Goal: Task Accomplishment & Management: Manage account settings

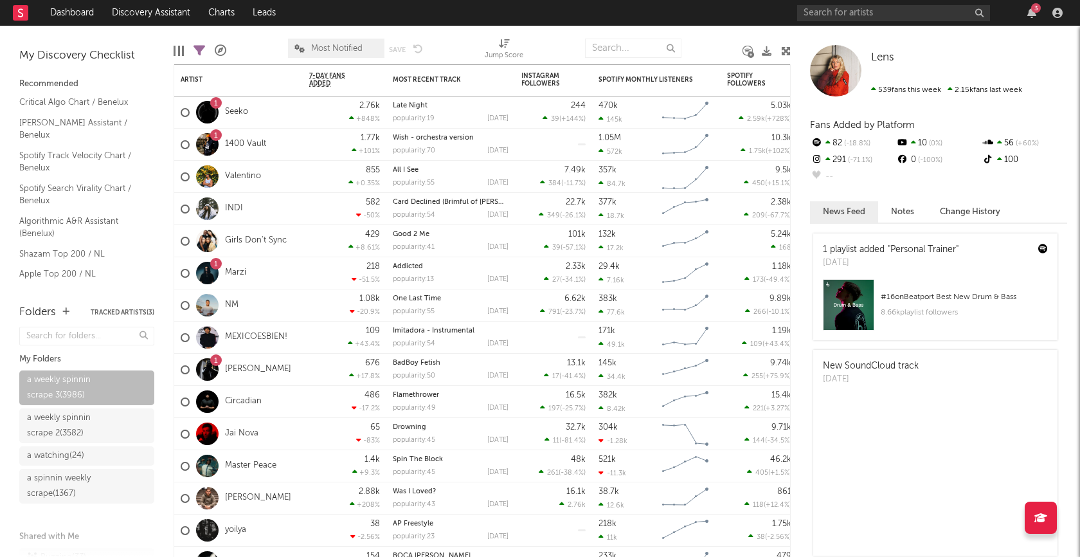
scroll to position [658, 0]
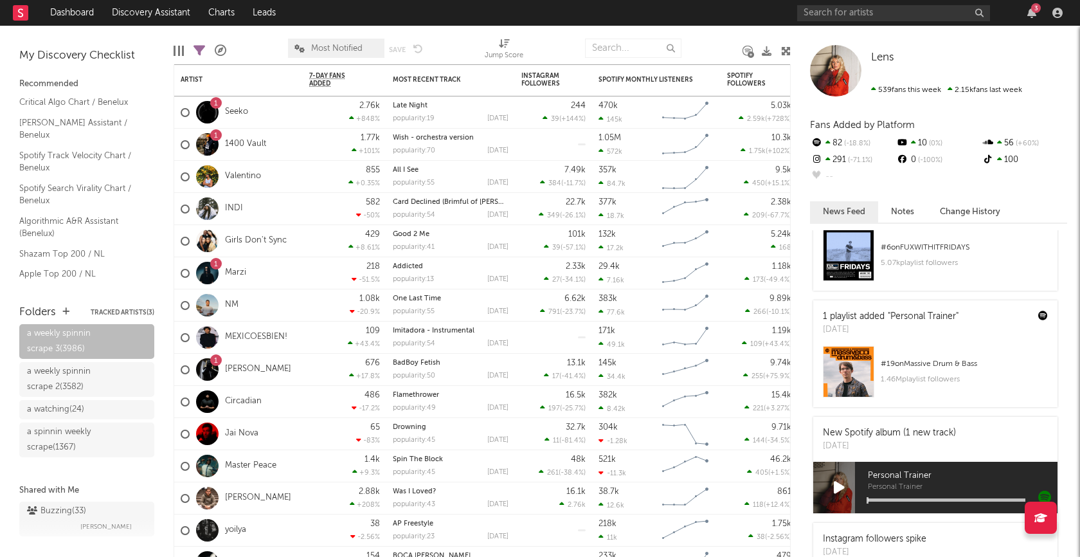
click at [879, 1] on div "3" at bounding box center [932, 13] width 270 height 26
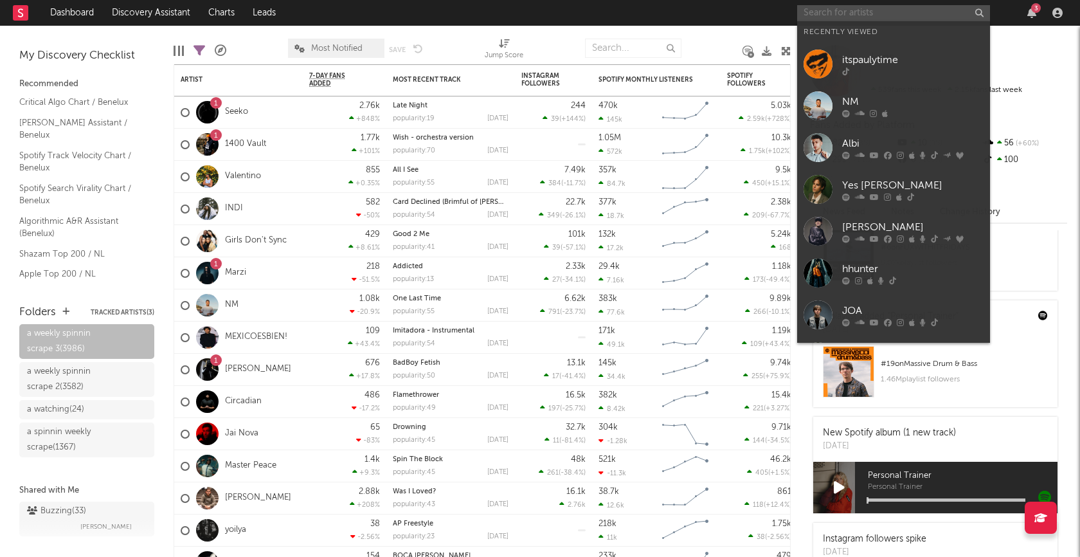
click at [879, 10] on input "text" at bounding box center [893, 13] width 193 height 16
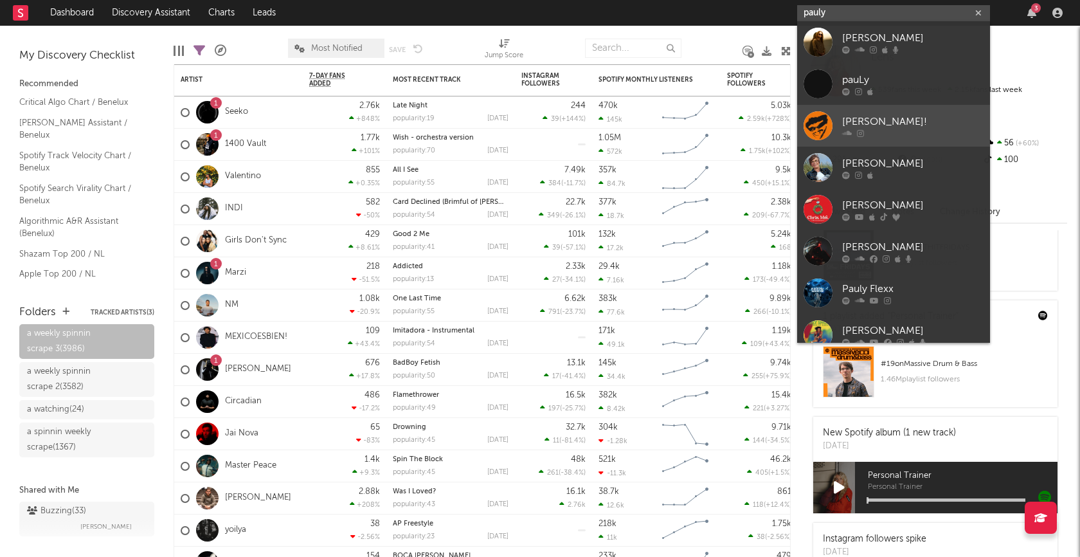
type input "pauly"
click at [887, 117] on div "[PERSON_NAME]!" at bounding box center [912, 121] width 141 height 15
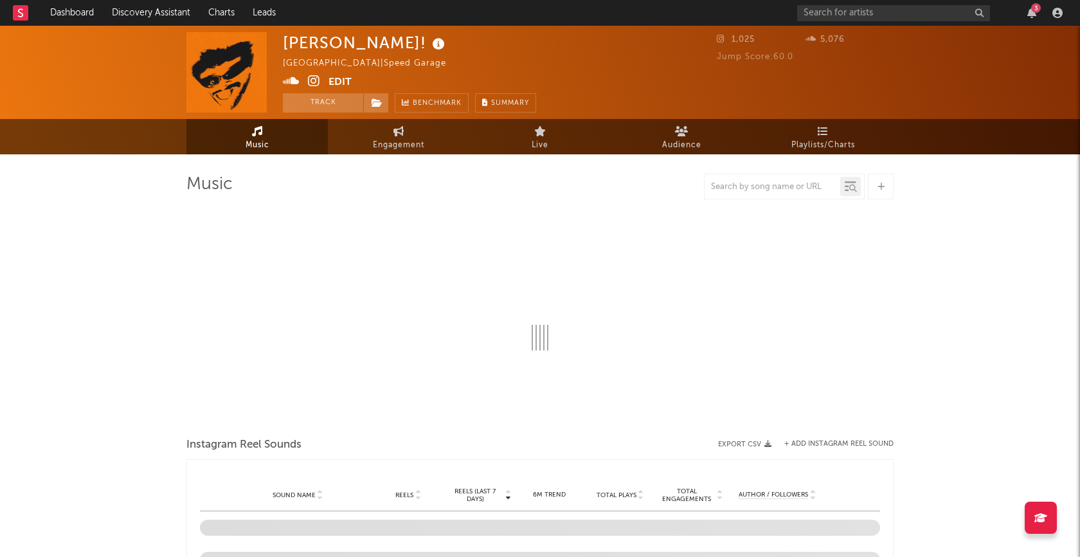
select select "1w"
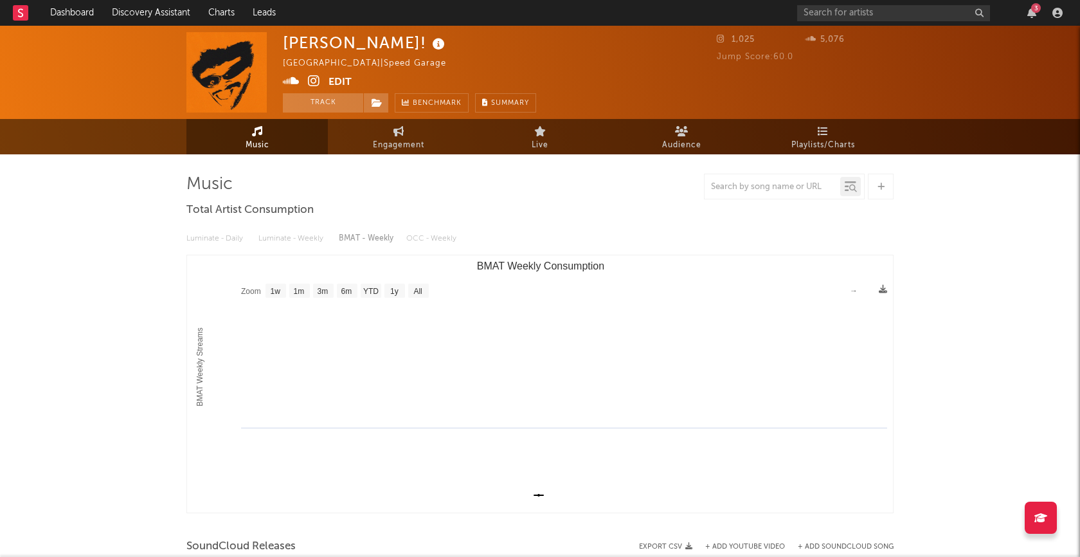
click at [341, 76] on button "Edit" at bounding box center [340, 83] width 23 height 16
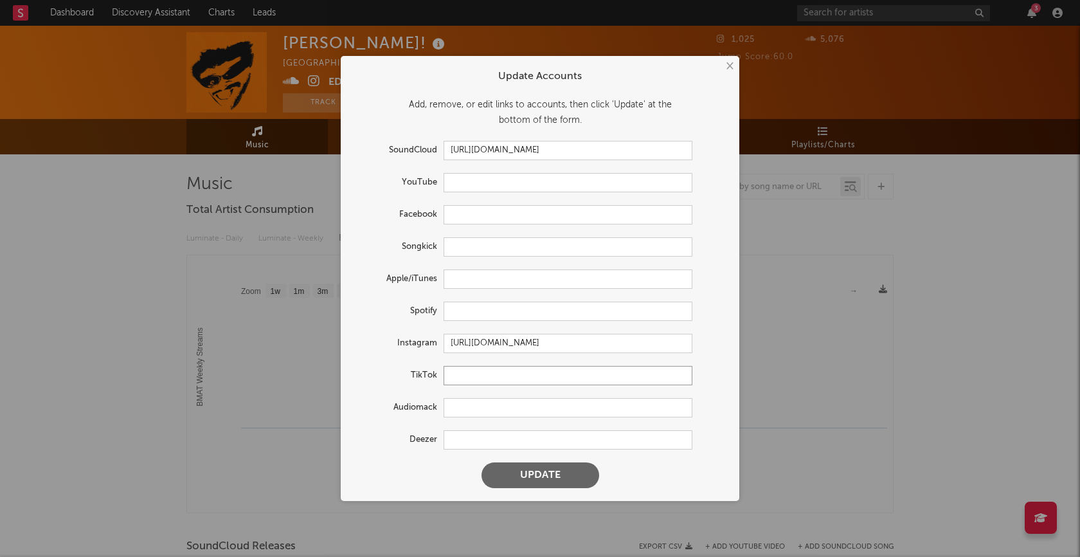
click at [483, 381] on input "text" at bounding box center [568, 375] width 249 height 19
click at [472, 377] on input "text" at bounding box center [568, 375] width 249 height 19
paste input "[URL][DOMAIN_NAME]"
type input "[URL][DOMAIN_NAME]"
click at [525, 468] on button "Update" at bounding box center [541, 475] width 118 height 26
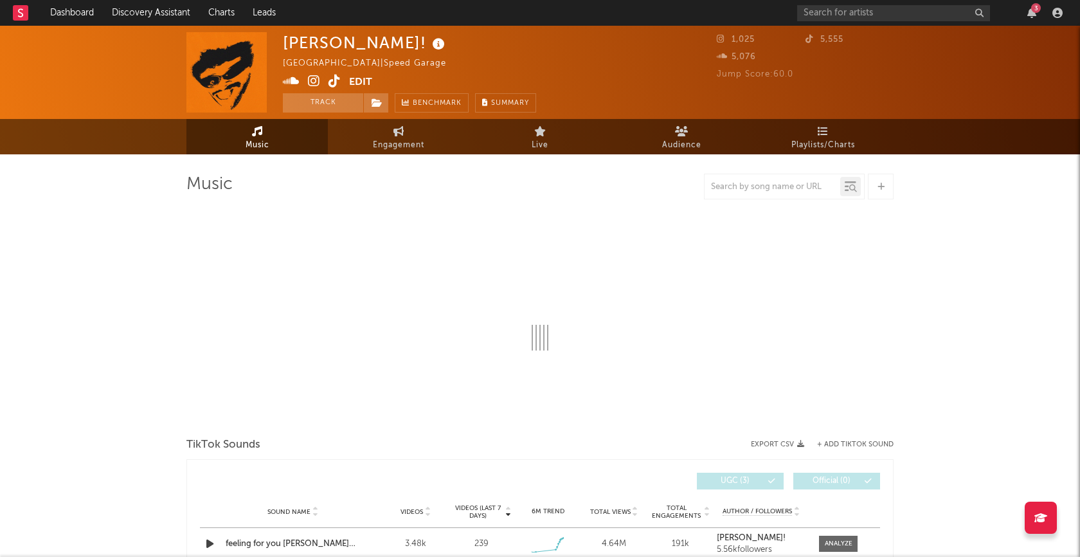
select select "1w"
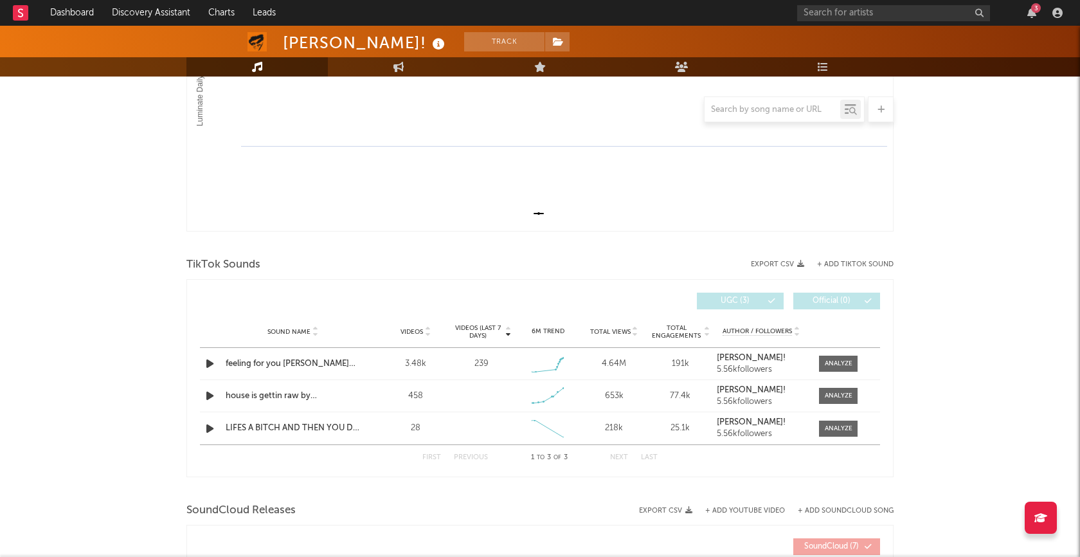
scroll to position [317, 0]
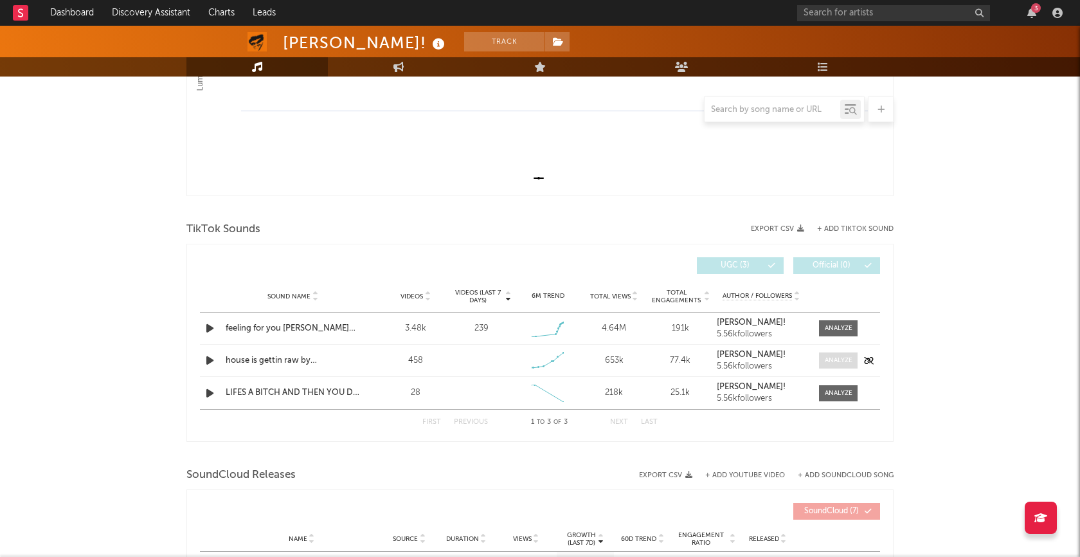
click at [825, 358] on div at bounding box center [839, 361] width 28 height 10
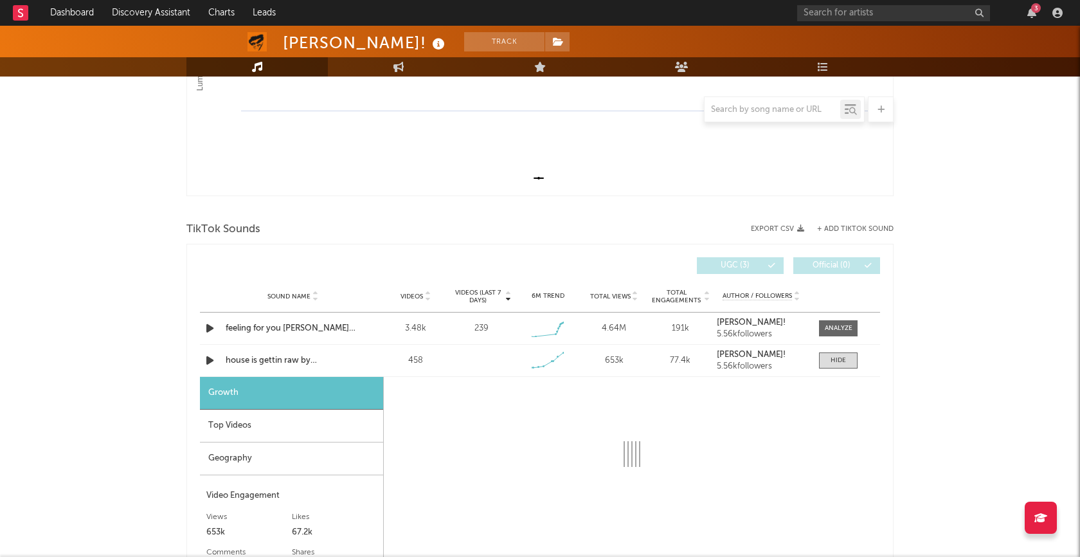
select select "1w"
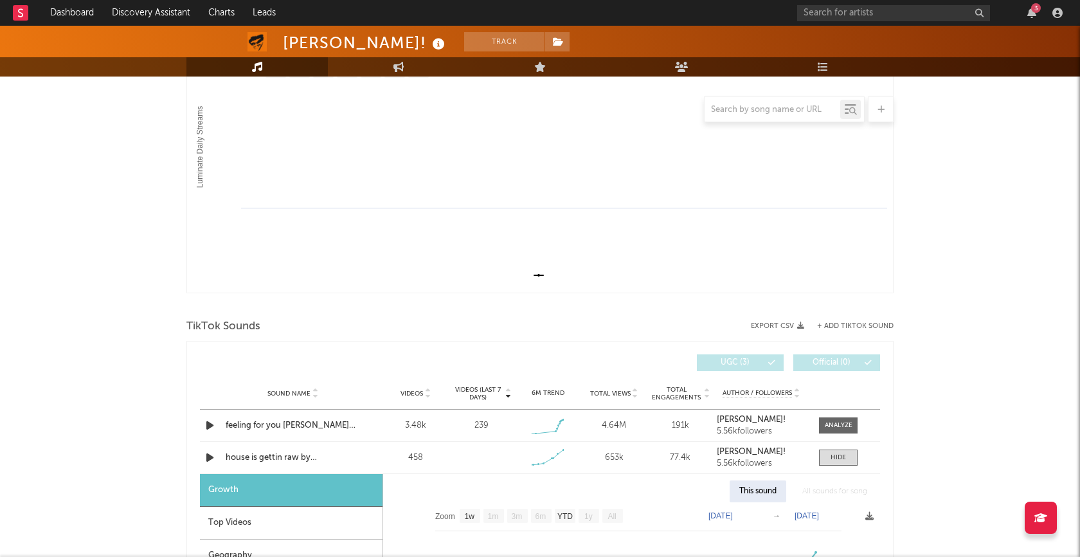
scroll to position [0, 0]
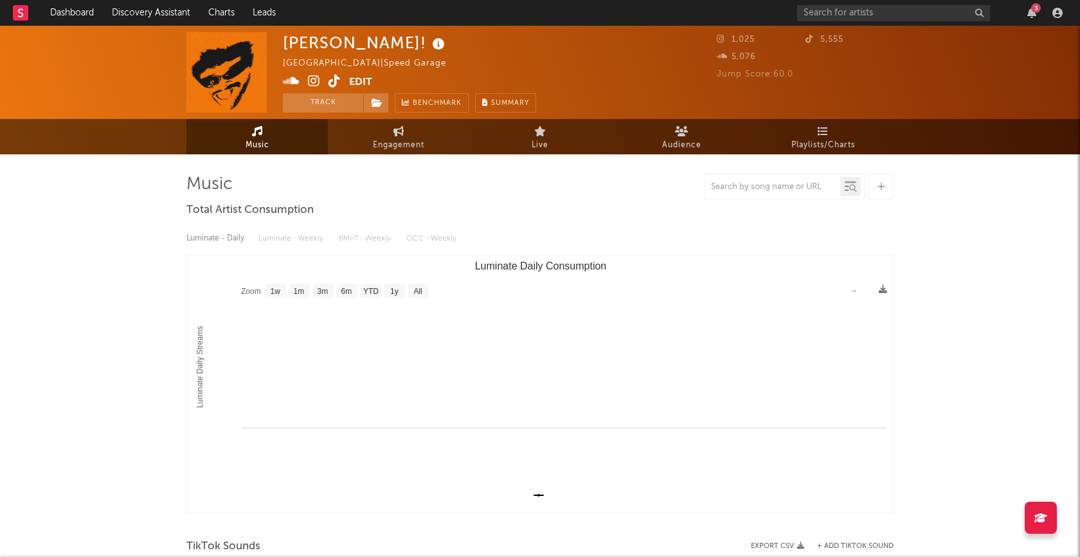
click at [17, 10] on rect at bounding box center [20, 12] width 15 height 15
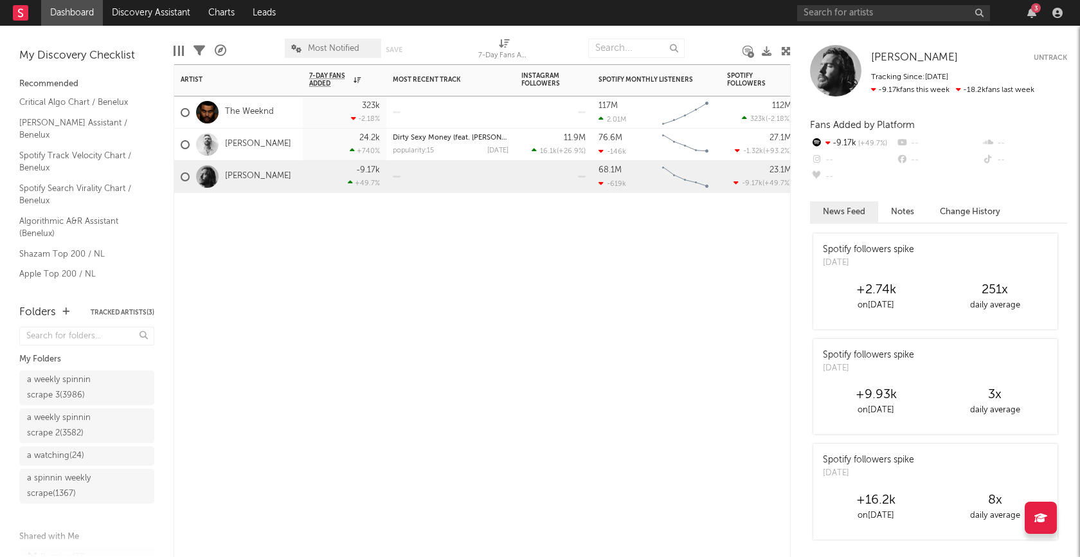
click at [707, 263] on div "Artist Notifications 7-Day Fans Added WoW % Change Most Recent Track Popularity…" at bounding box center [482, 310] width 617 height 492
click at [641, 347] on div "Artist Notifications 7-Day Fans Added WoW % Change Most Recent Track Popularity…" at bounding box center [482, 310] width 617 height 492
click at [81, 387] on div "a weekly spinnin scrape 3 ( 3986 )" at bounding box center [72, 387] width 91 height 31
